Goal: Task Accomplishment & Management: Use online tool/utility

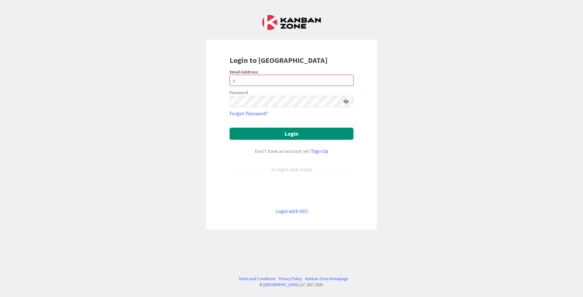
type input "s"
